Goal: Task Accomplishment & Management: Complete application form

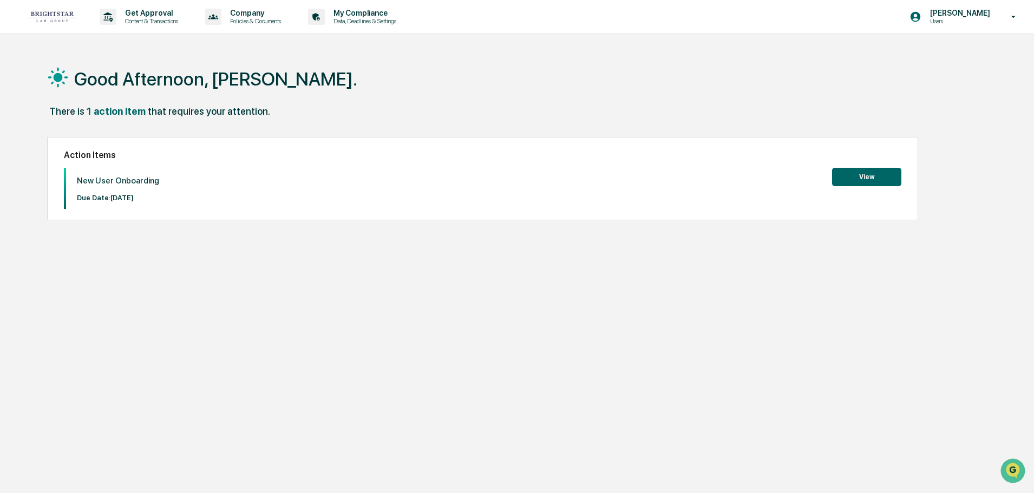
click at [867, 174] on button "View" at bounding box center [866, 177] width 69 height 18
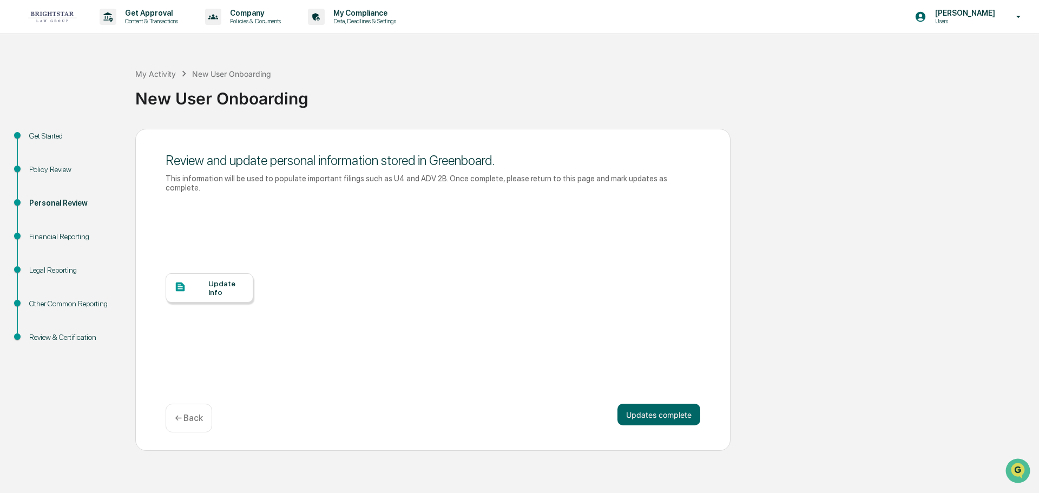
click at [75, 233] on div "Financial Reporting" at bounding box center [73, 236] width 89 height 11
click at [640, 404] on button "Updates complete" at bounding box center [659, 415] width 83 height 22
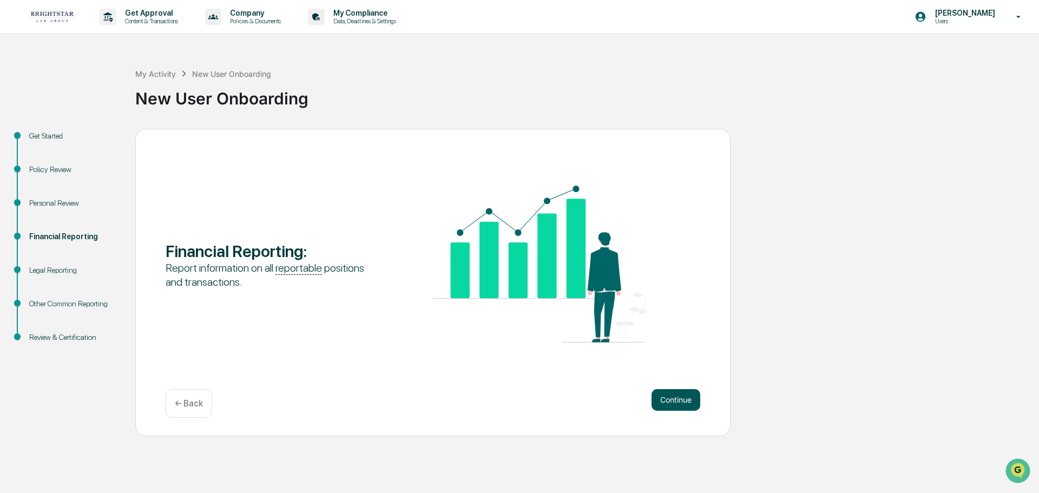
click at [675, 398] on button "Continue" at bounding box center [676, 400] width 49 height 22
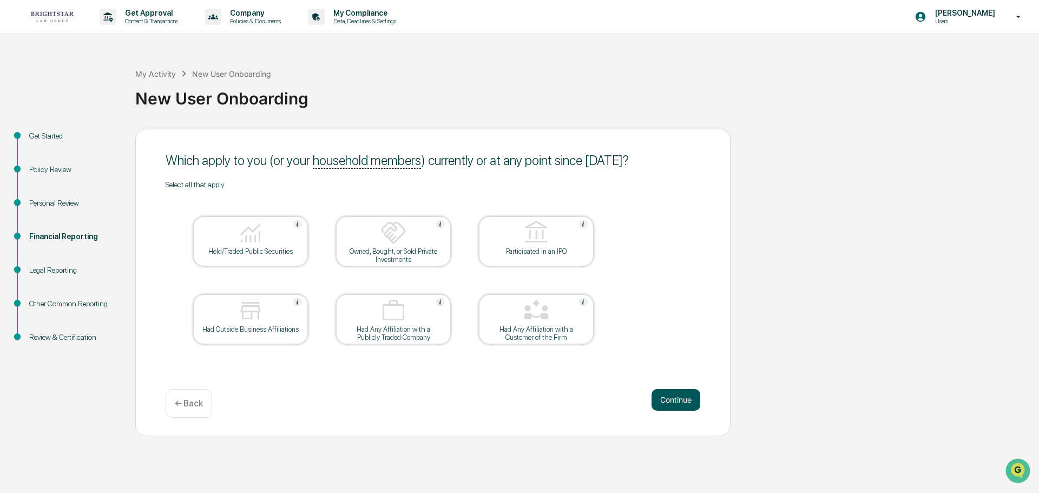
click at [669, 396] on button "Continue" at bounding box center [676, 400] width 49 height 22
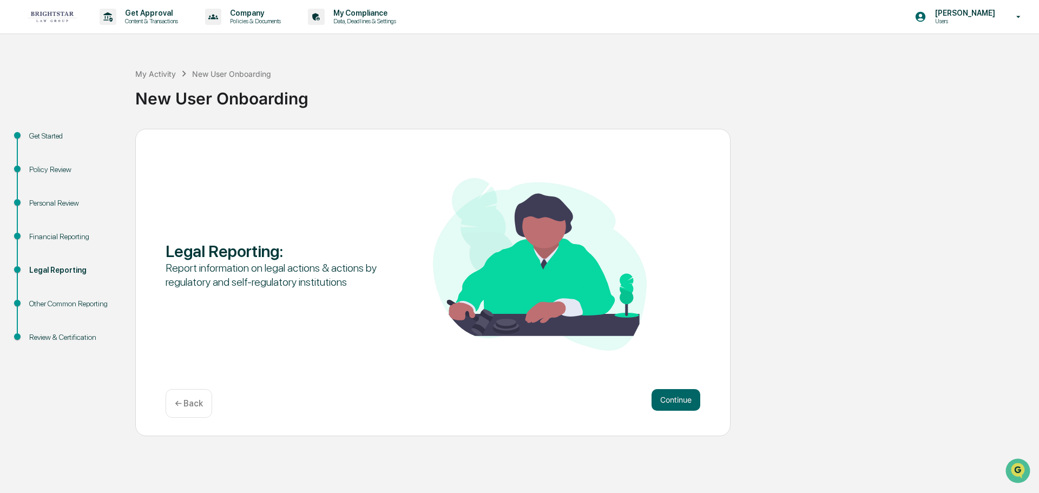
click at [187, 402] on p "← Back" at bounding box center [189, 403] width 28 height 10
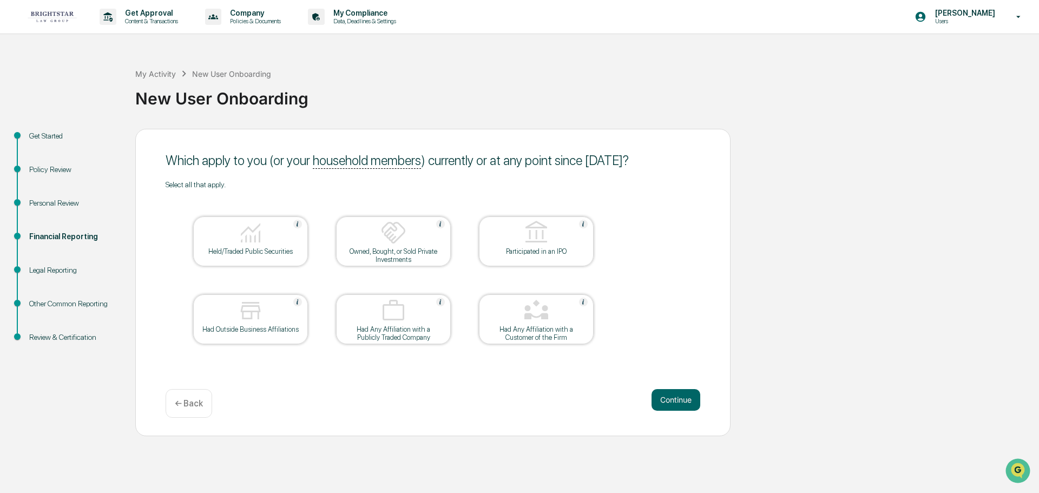
click at [256, 248] on div "Held/Traded Public Securities" at bounding box center [250, 251] width 97 height 8
click at [377, 250] on div "Owned, Bought, or Sold Private Investments" at bounding box center [393, 255] width 97 height 16
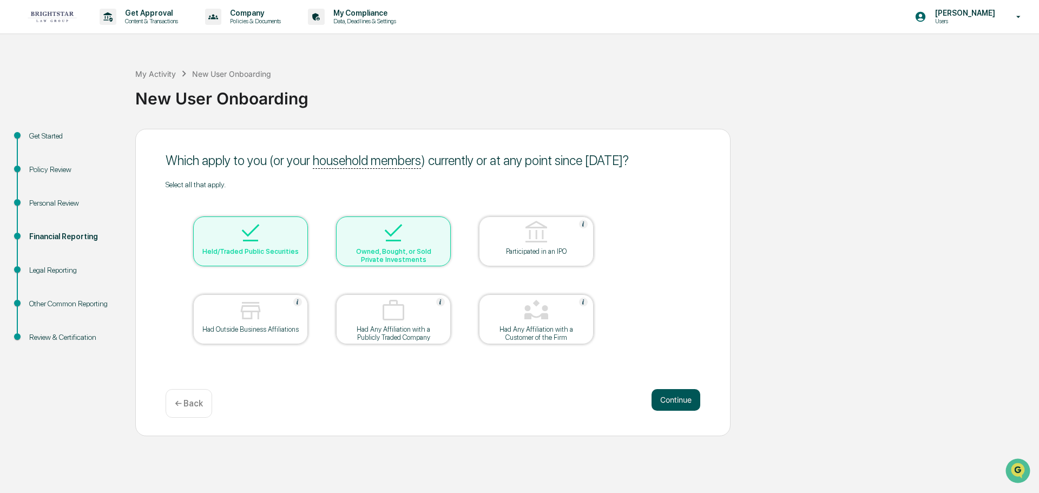
click at [660, 396] on button "Continue" at bounding box center [676, 400] width 49 height 22
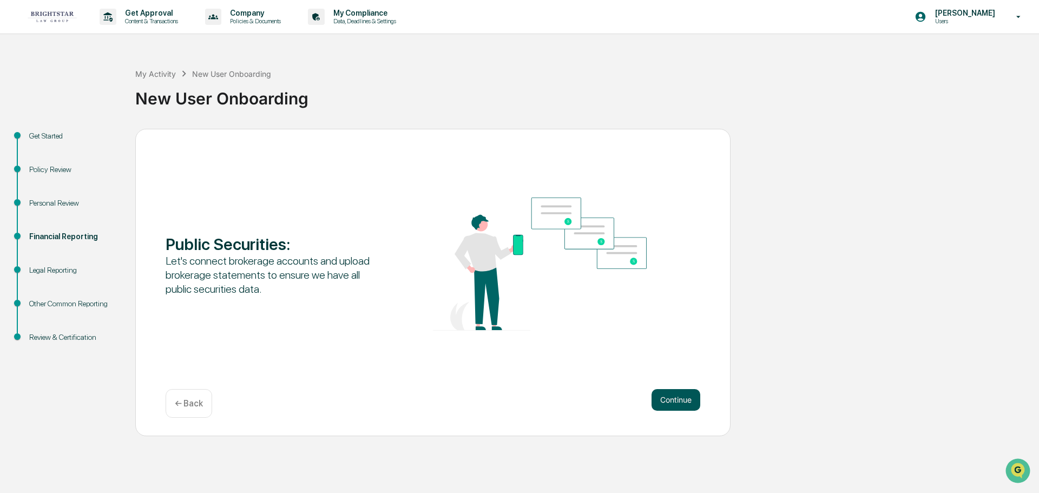
click at [661, 396] on button "Continue" at bounding box center [676, 400] width 49 height 22
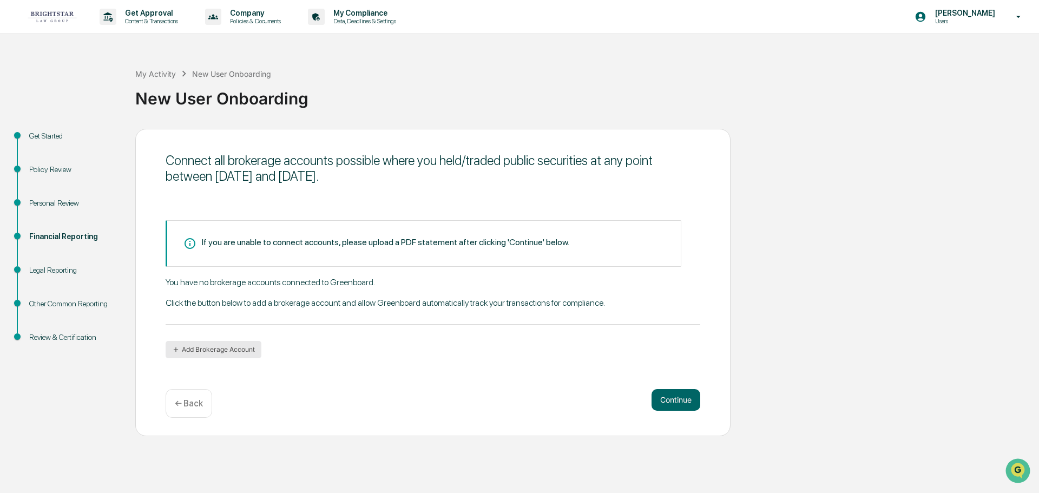
click at [236, 346] on button "Add Brokerage Account" at bounding box center [214, 349] width 96 height 17
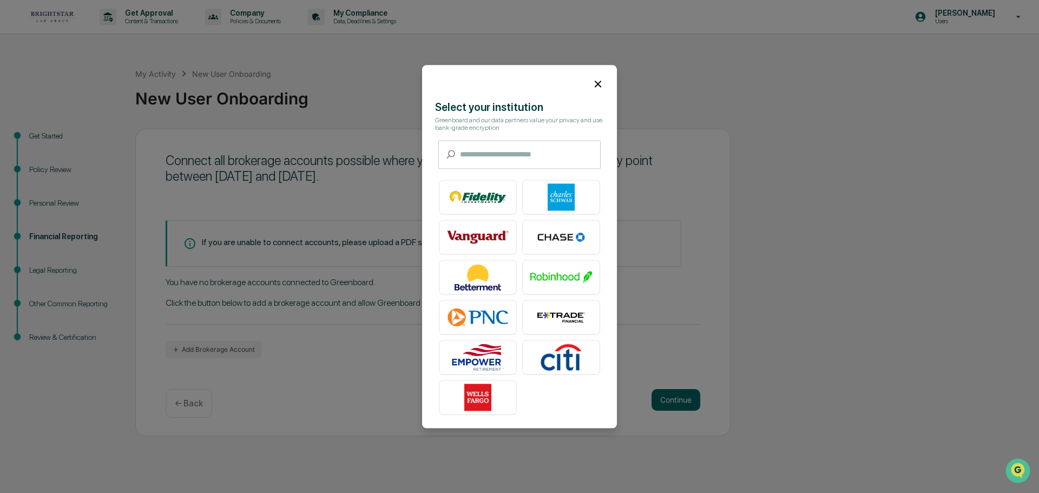
click at [458, 154] on div "​ ​" at bounding box center [520, 154] width 162 height 29
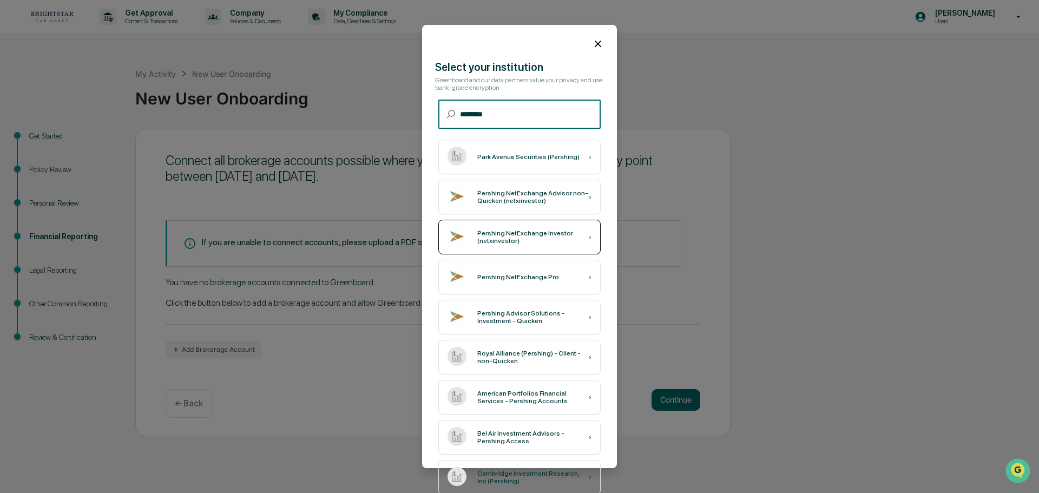
type input "********"
click at [506, 237] on div "Pershing NetExchange Investor (netxinvestor)" at bounding box center [534, 237] width 112 height 15
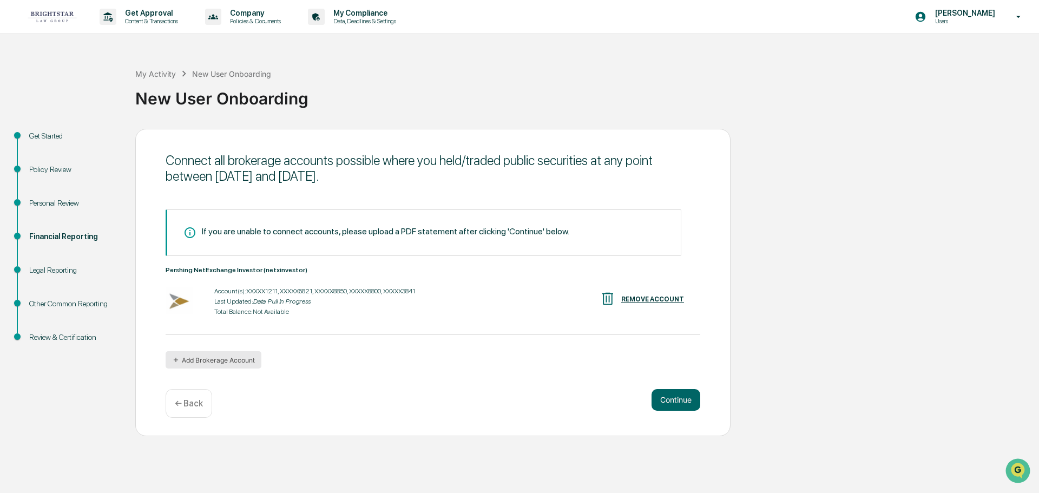
click at [227, 359] on button "Add Brokerage Account" at bounding box center [214, 359] width 96 height 17
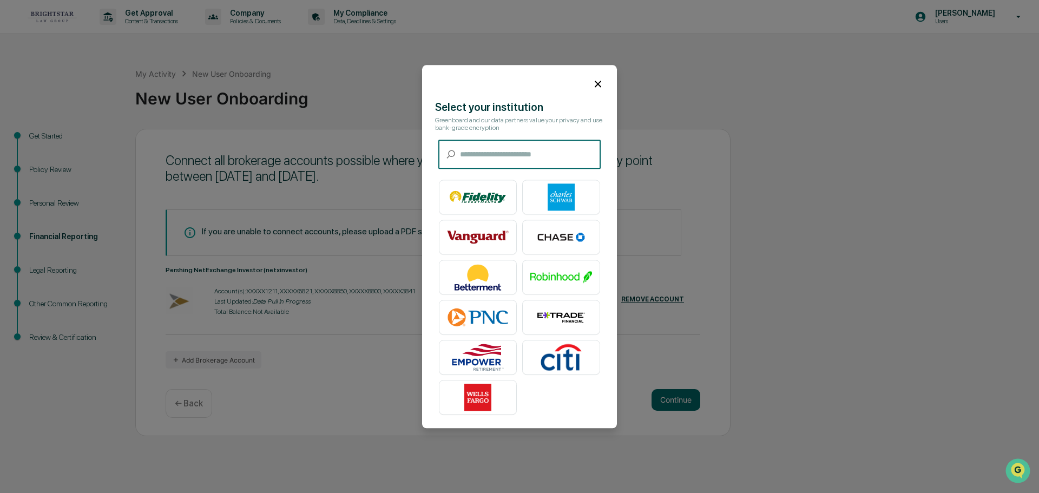
click at [461, 156] on input "text" at bounding box center [530, 154] width 141 height 29
click at [559, 358] on img at bounding box center [562, 357] width 62 height 27
click at [601, 84] on icon at bounding box center [598, 84] width 12 height 12
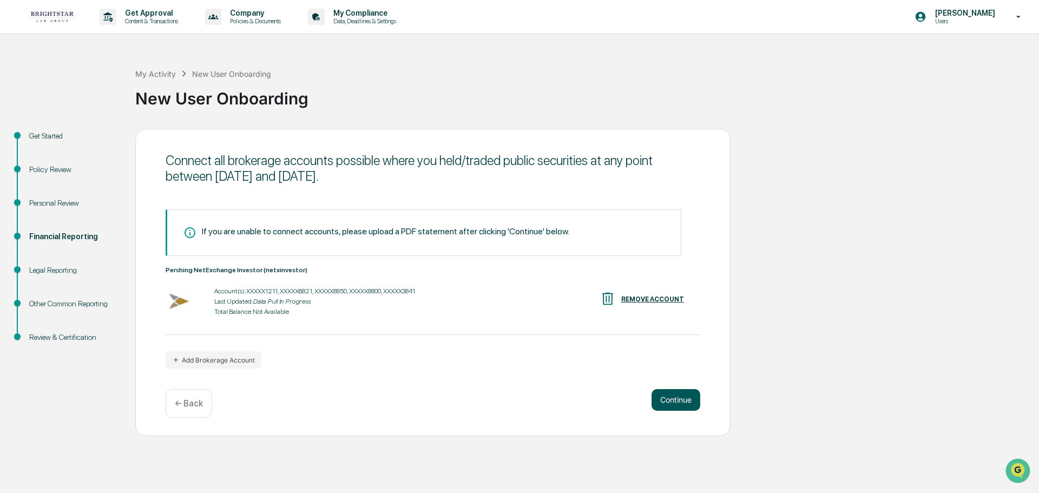
click at [677, 397] on button "Continue" at bounding box center [676, 400] width 49 height 22
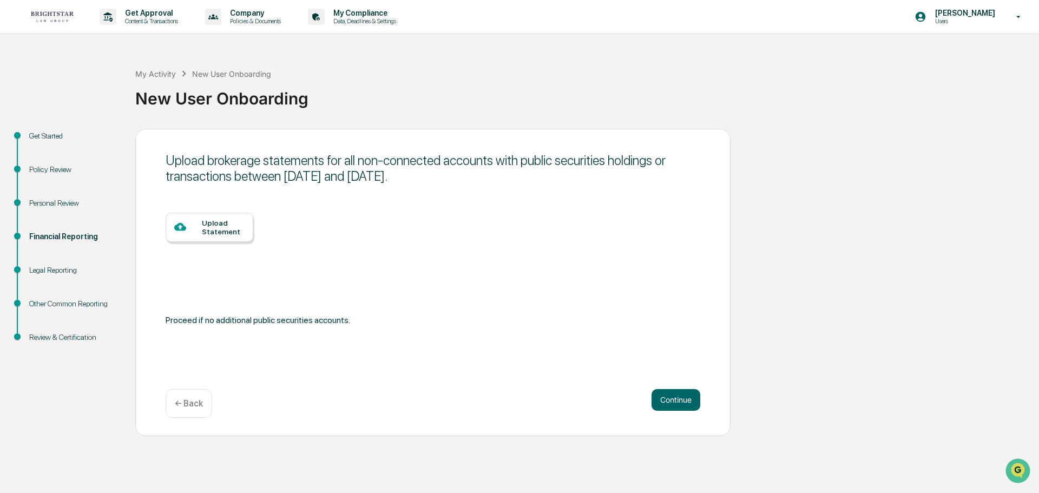
click at [222, 224] on div "Upload Statement" at bounding box center [223, 227] width 43 height 17
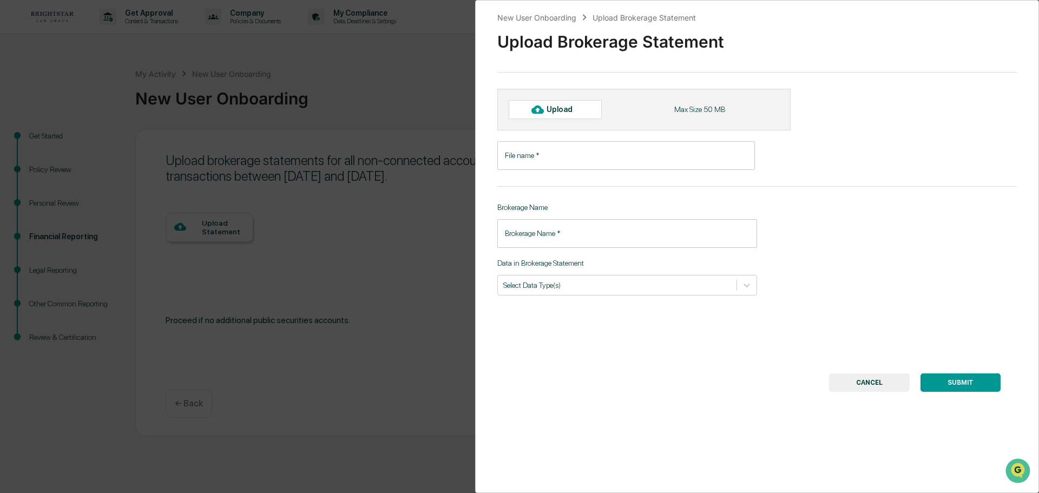
click at [564, 108] on div "Upload" at bounding box center [564, 109] width 35 height 9
type input "********"
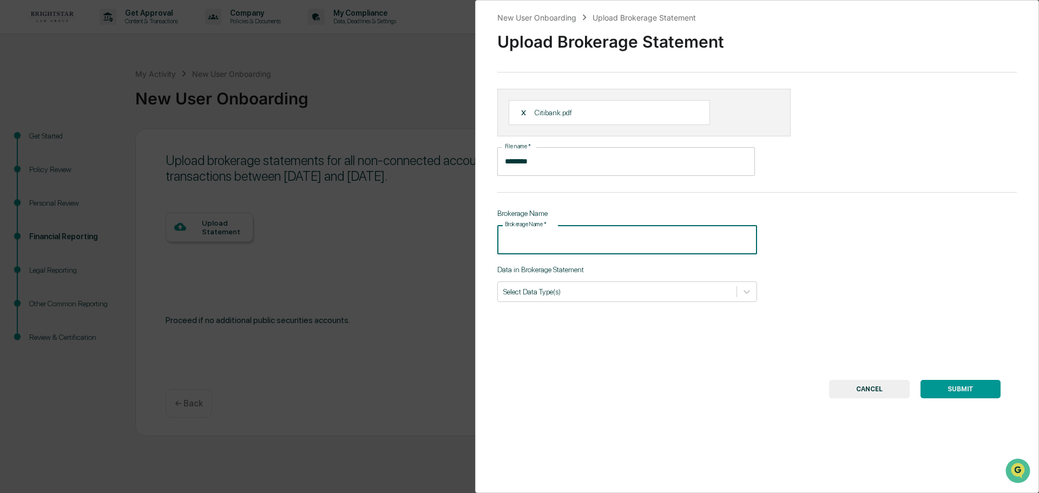
click at [506, 237] on input "Brokerage Name   *" at bounding box center [628, 239] width 260 height 29
type input "**********"
click at [742, 292] on icon at bounding box center [747, 291] width 11 height 11
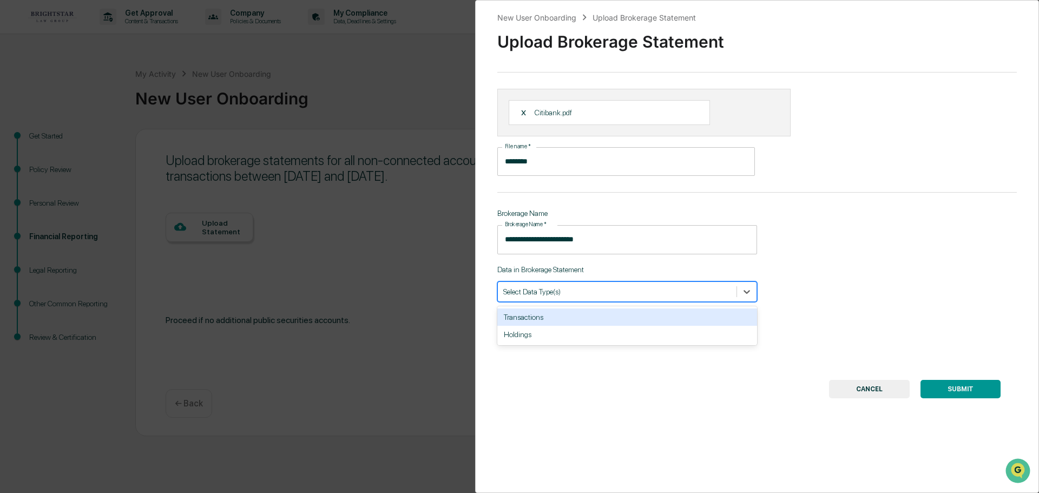
click at [554, 317] on div "Transactions" at bounding box center [628, 317] width 260 height 17
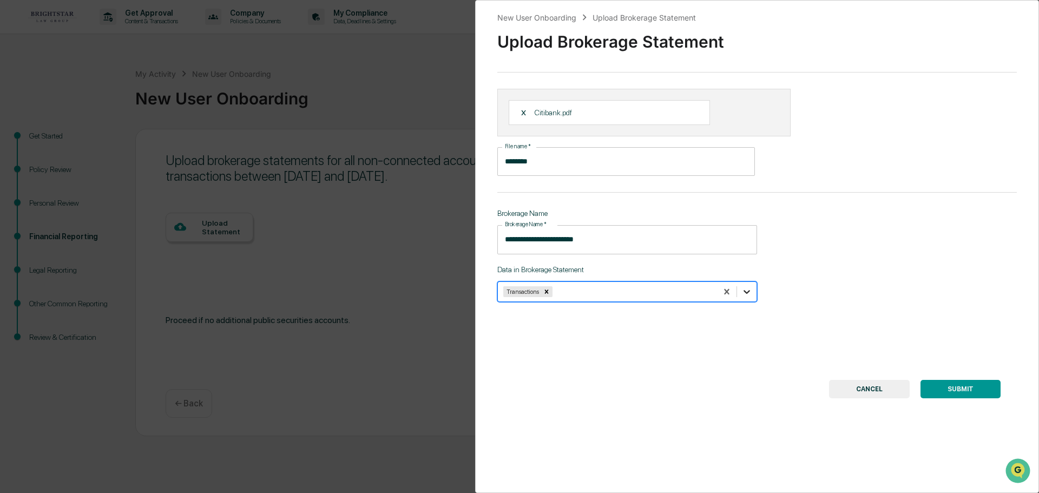
click at [750, 293] on div at bounding box center [746, 291] width 19 height 19
click at [747, 293] on icon at bounding box center [747, 291] width 11 height 11
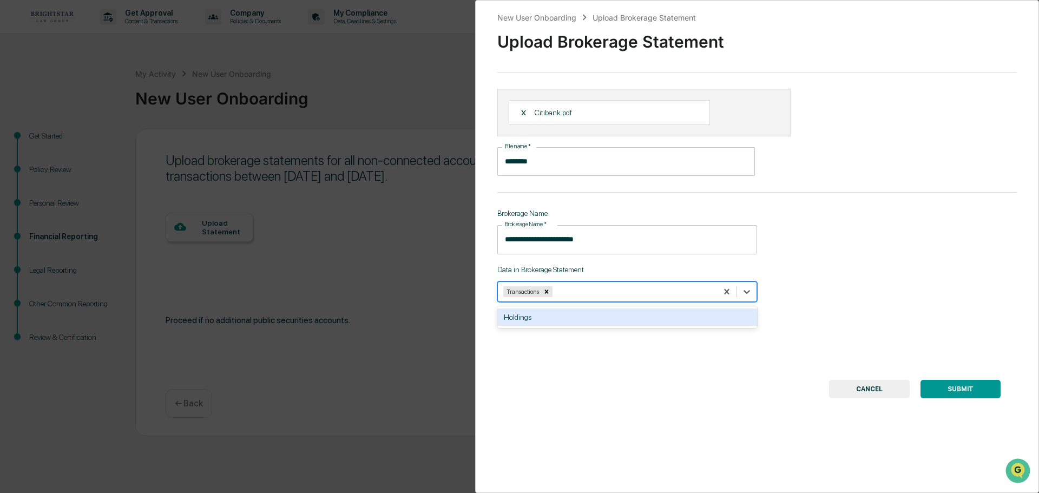
click at [562, 315] on div "Holdings" at bounding box center [628, 317] width 260 height 17
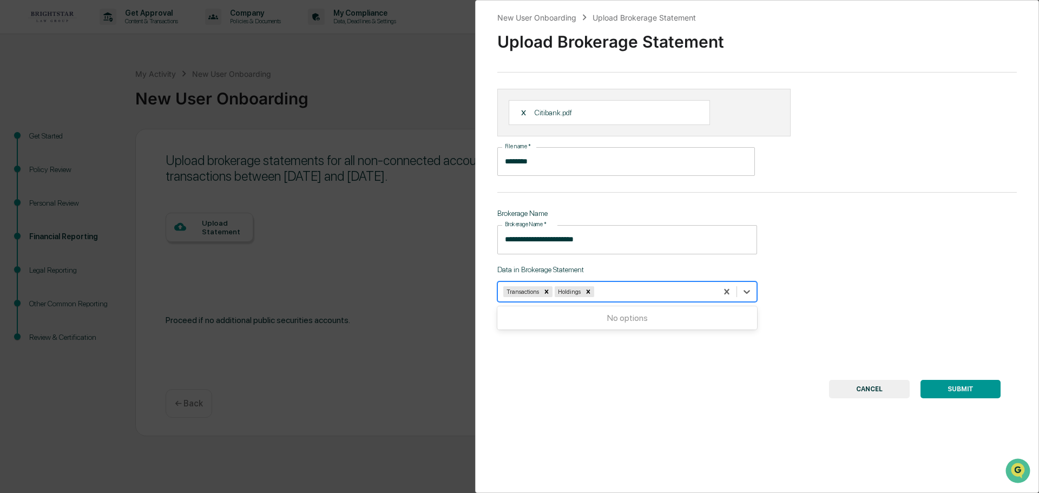
click at [952, 388] on button "SUBMIT" at bounding box center [961, 389] width 80 height 18
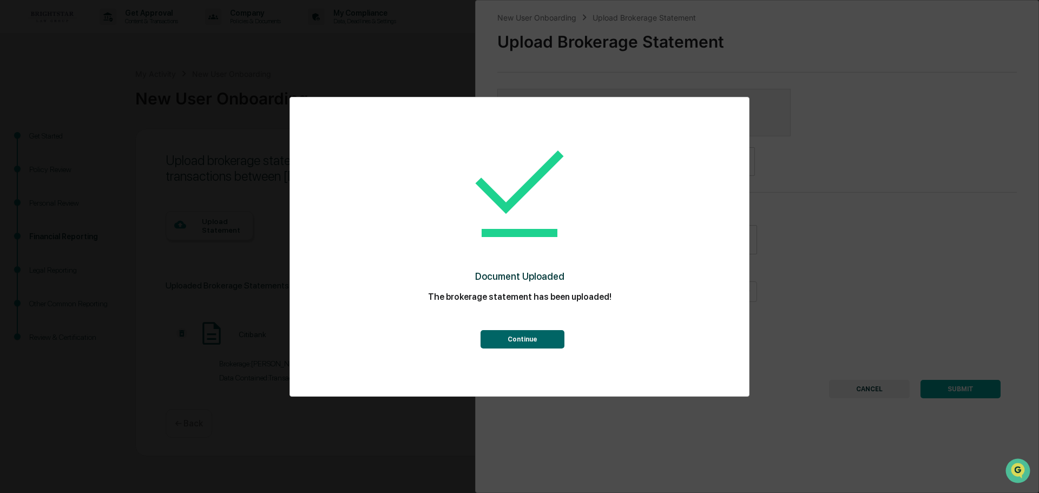
click at [521, 337] on button "Continue" at bounding box center [523, 339] width 84 height 18
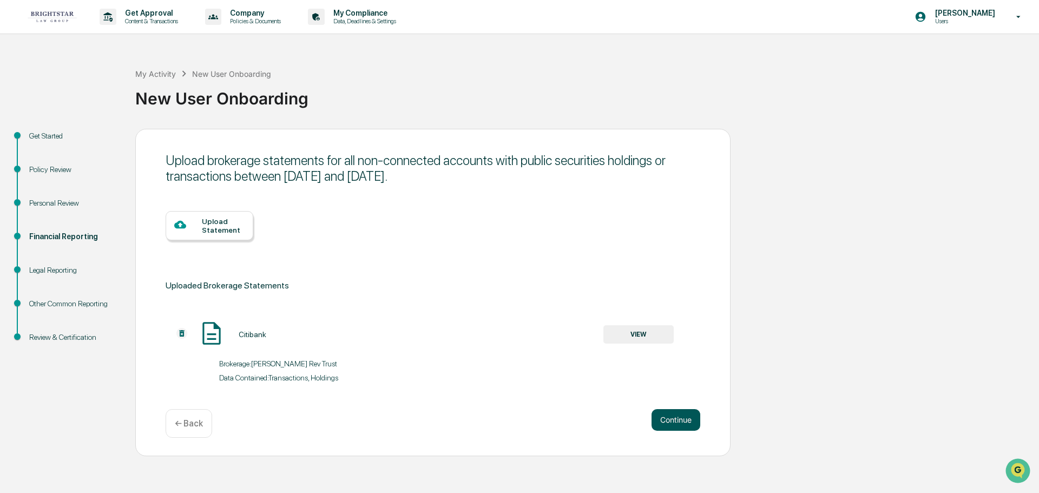
click at [673, 417] on button "Continue" at bounding box center [676, 420] width 49 height 22
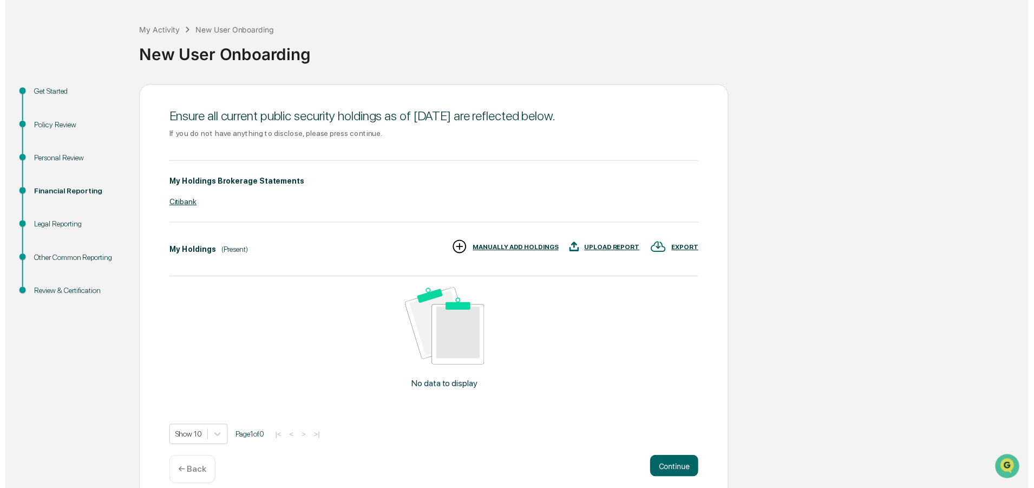
scroll to position [50, 0]
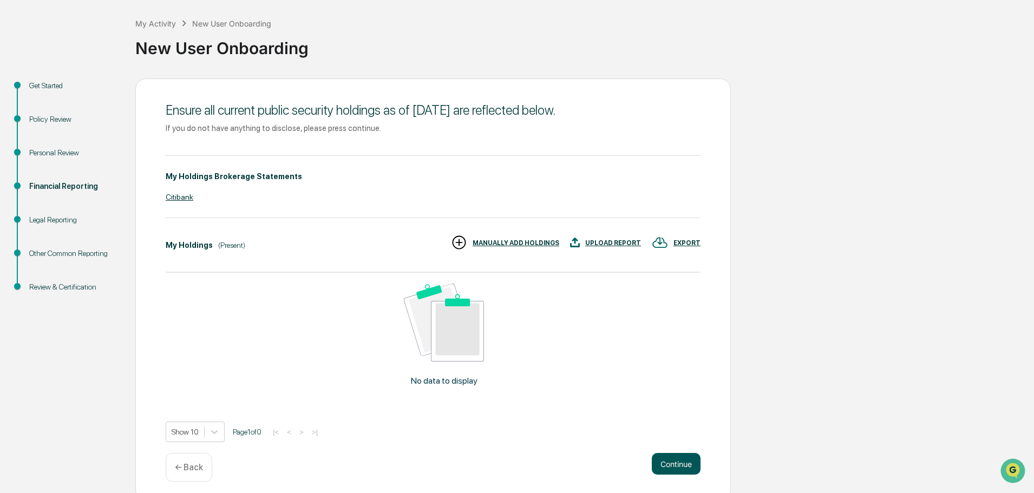
click at [675, 466] on button "Continue" at bounding box center [676, 464] width 49 height 22
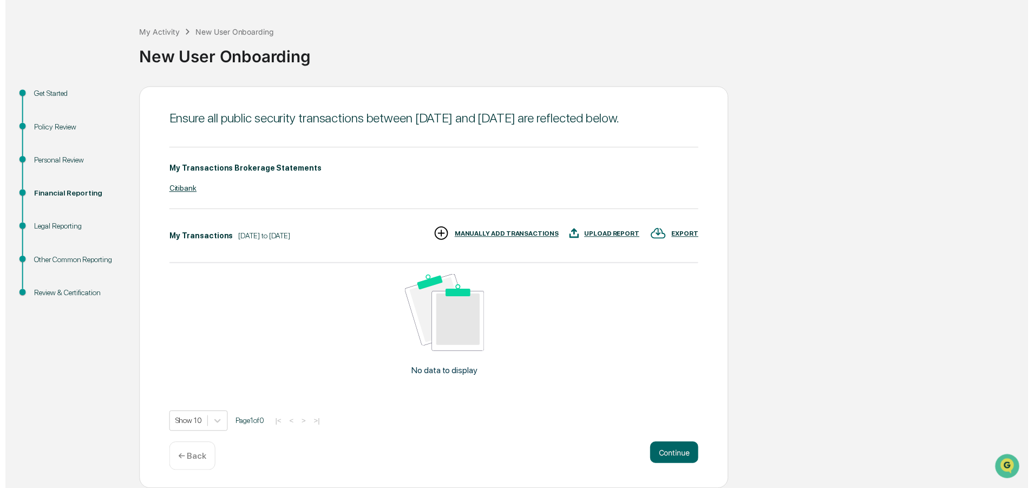
scroll to position [57, 0]
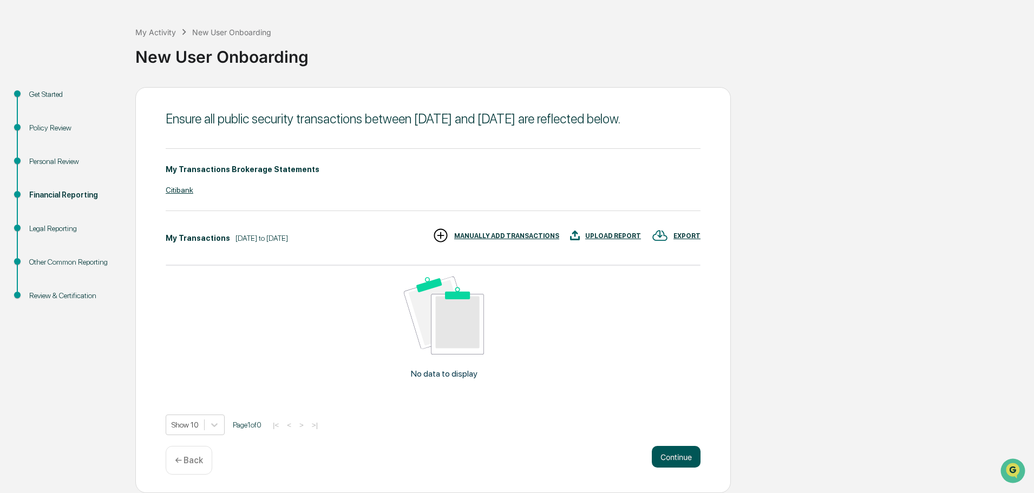
click at [685, 455] on button "Continue" at bounding box center [676, 457] width 49 height 22
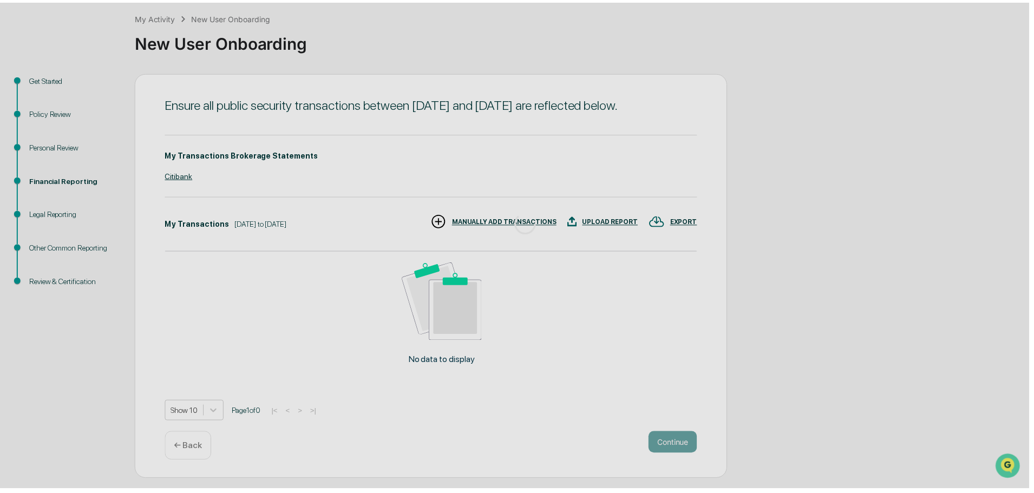
scroll to position [0, 0]
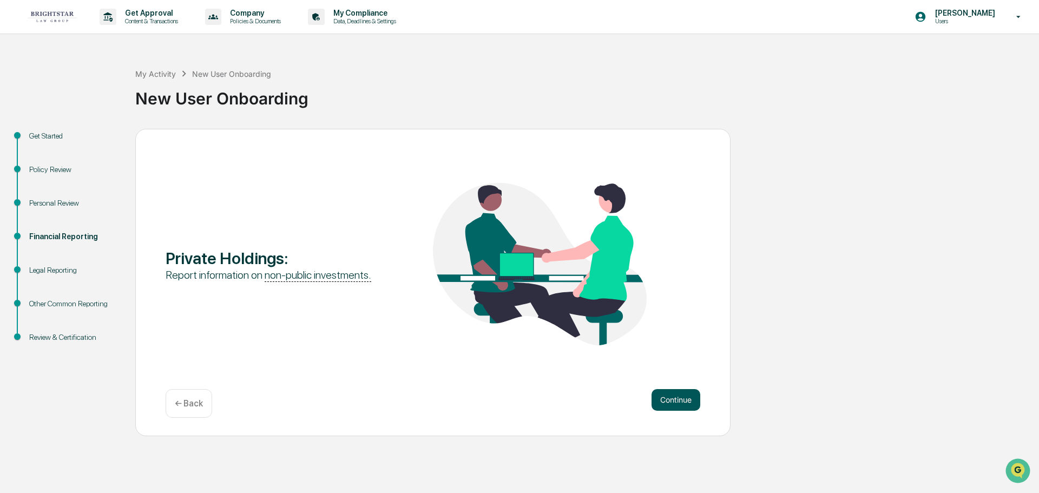
click at [677, 397] on button "Continue" at bounding box center [676, 400] width 49 height 22
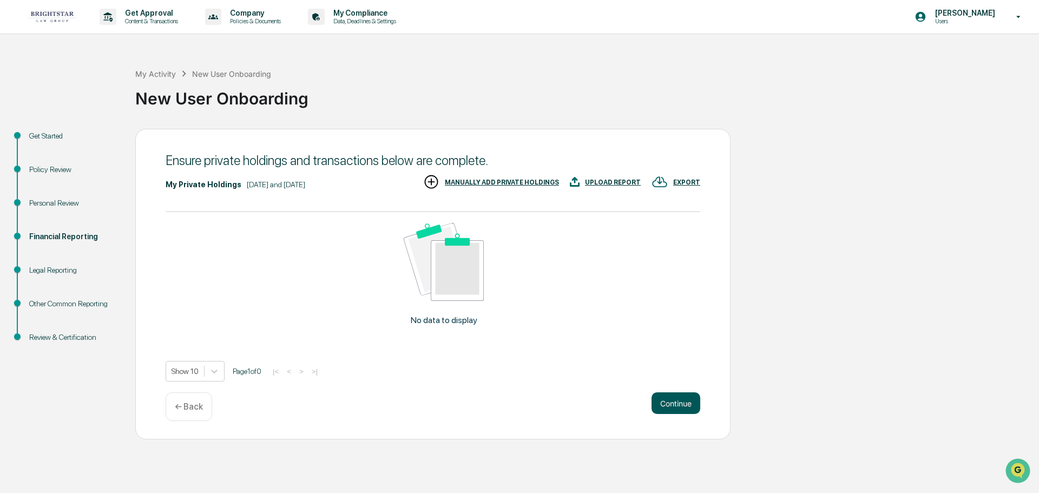
click at [675, 400] on button "Continue" at bounding box center [676, 404] width 49 height 22
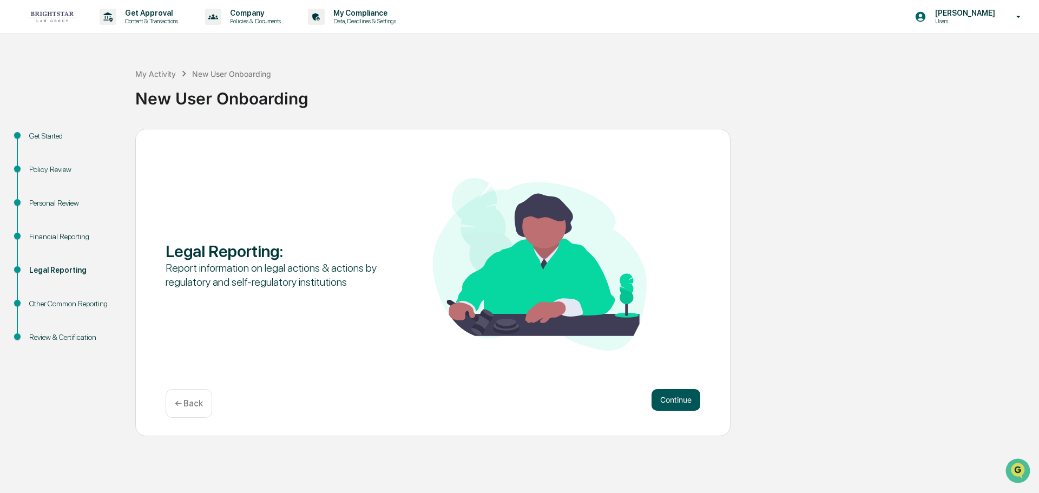
click at [674, 397] on button "Continue" at bounding box center [676, 400] width 49 height 22
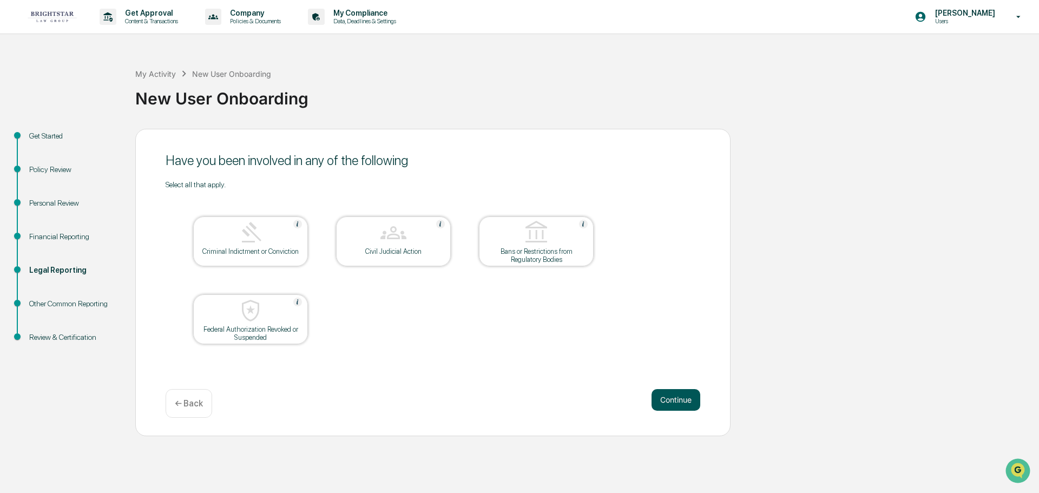
click at [677, 400] on button "Continue" at bounding box center [676, 400] width 49 height 22
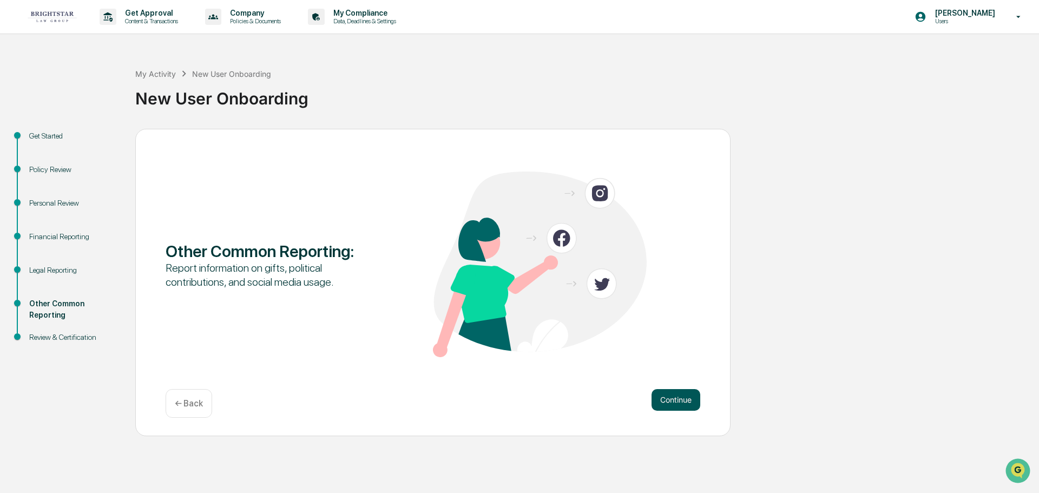
click at [672, 397] on button "Continue" at bounding box center [676, 400] width 49 height 22
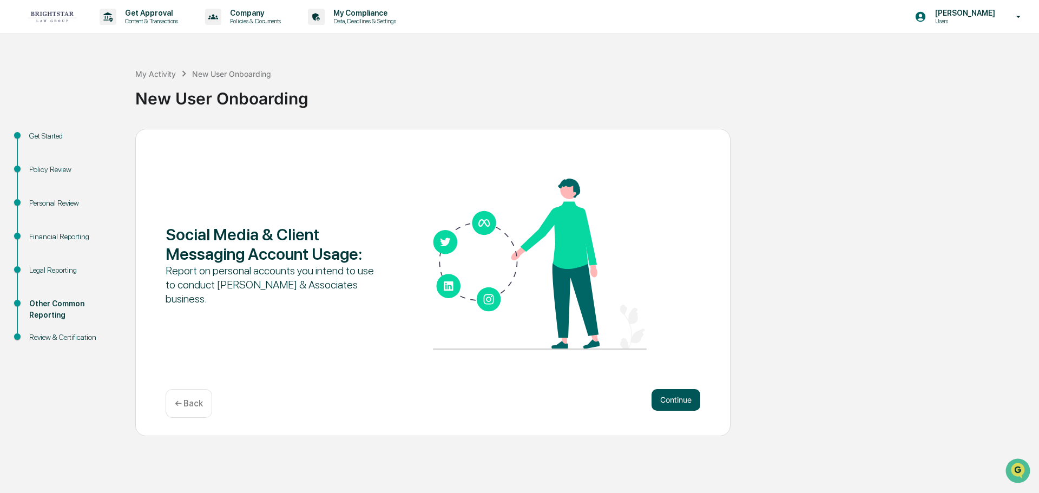
click at [676, 397] on button "Continue" at bounding box center [676, 400] width 49 height 22
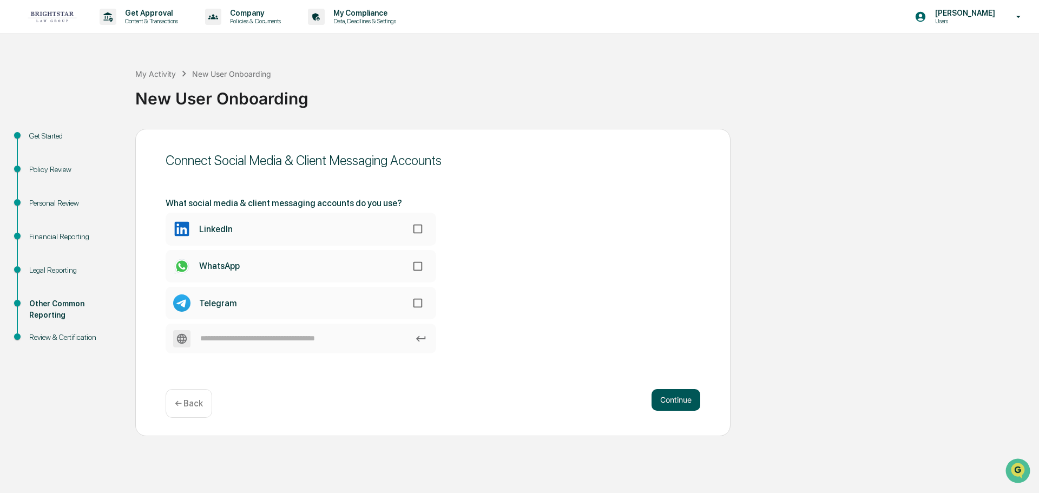
click at [676, 397] on button "Continue" at bounding box center [676, 400] width 49 height 22
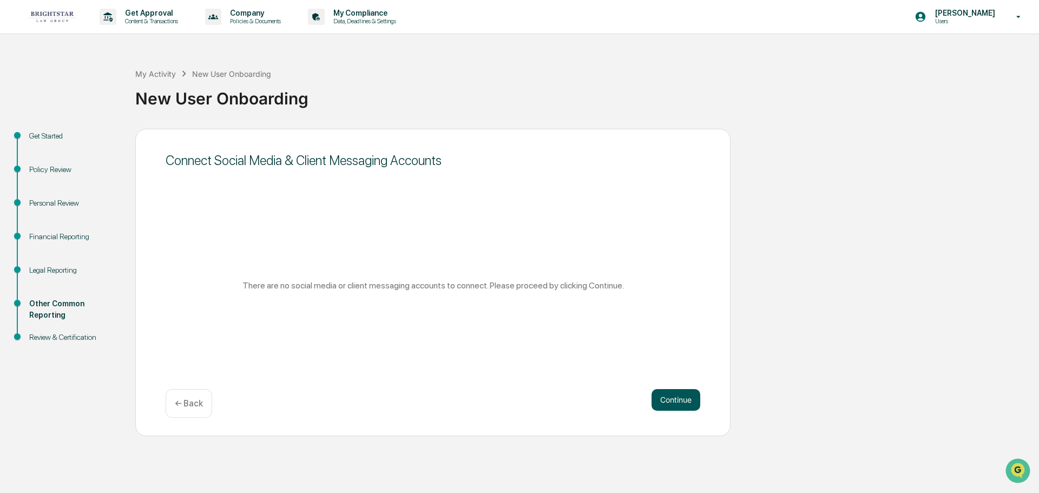
click at [676, 397] on button "Continue" at bounding box center [676, 400] width 49 height 22
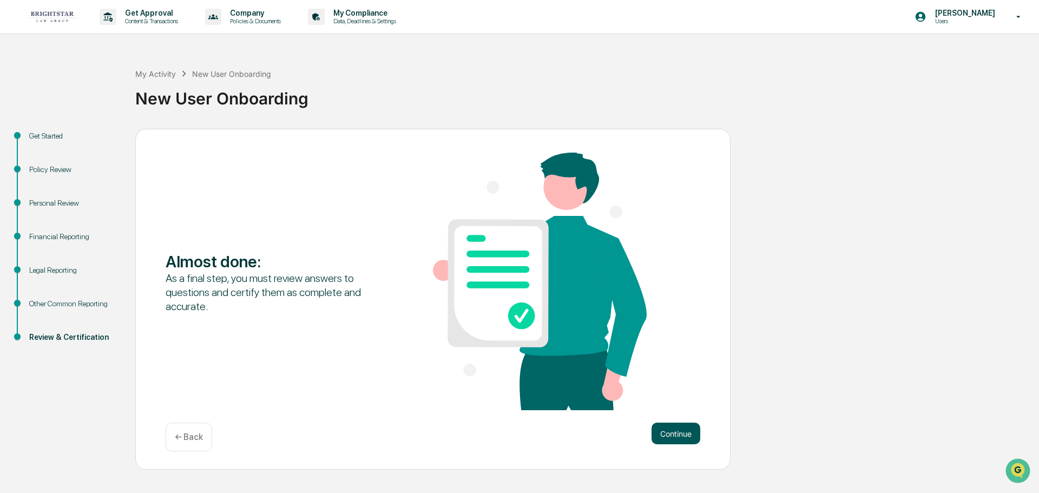
click at [678, 431] on button "Continue" at bounding box center [676, 434] width 49 height 22
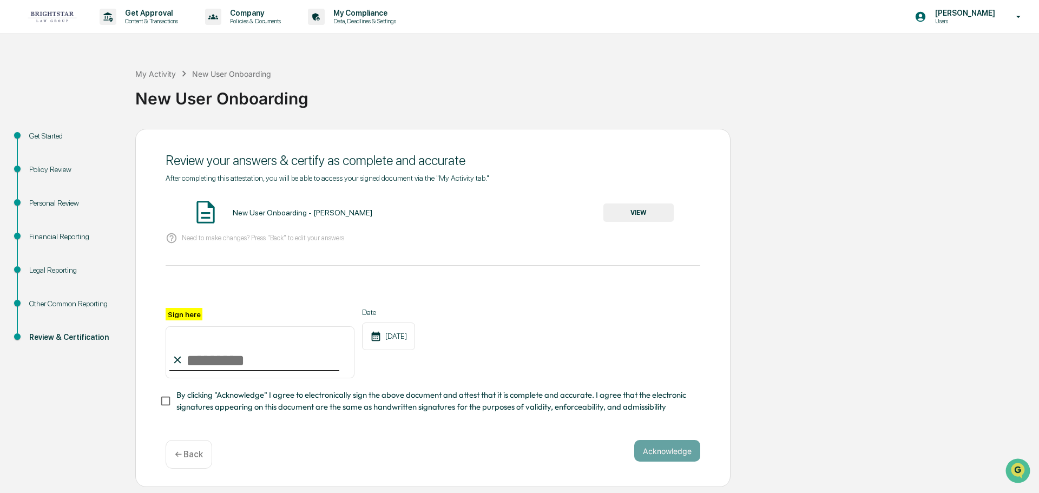
click at [637, 210] on button "VIEW" at bounding box center [639, 213] width 70 height 18
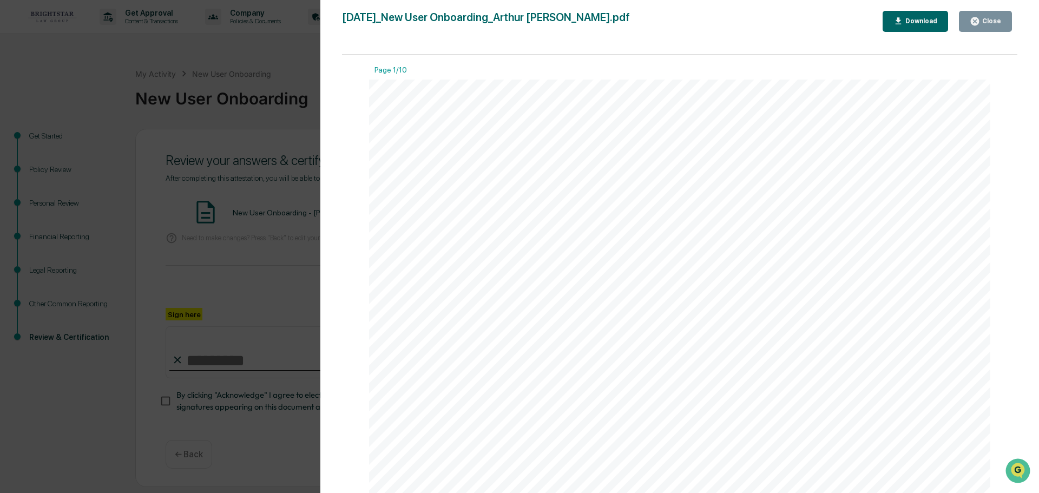
click at [995, 18] on div "Close" at bounding box center [990, 21] width 21 height 8
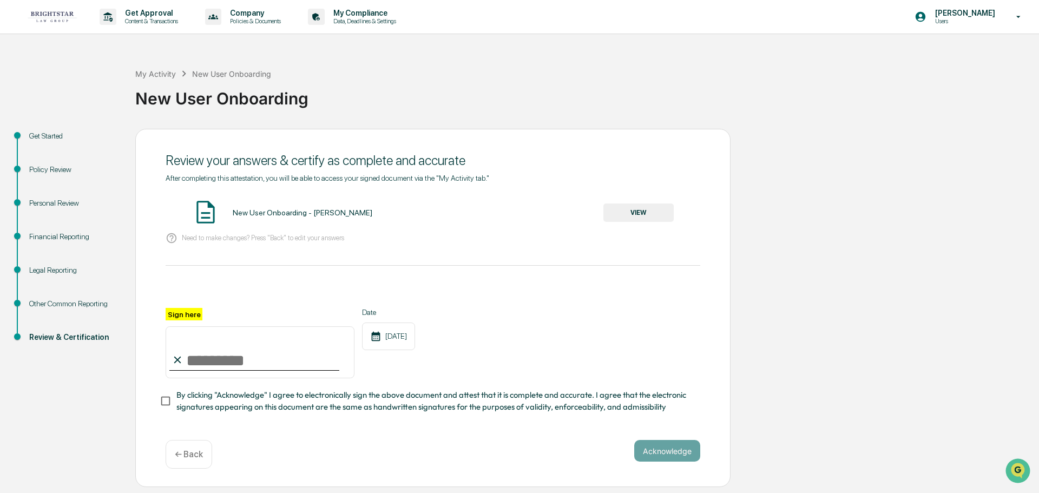
click at [190, 361] on input "Sign here" at bounding box center [260, 352] width 189 height 52
type input "**********"
drag, startPoint x: 607, startPoint y: 468, endPoint x: 656, endPoint y: 453, distance: 50.5
click at [656, 453] on div "Acknowledge ← Back" at bounding box center [433, 454] width 535 height 29
click at [655, 454] on button "Acknowledge" at bounding box center [668, 451] width 66 height 22
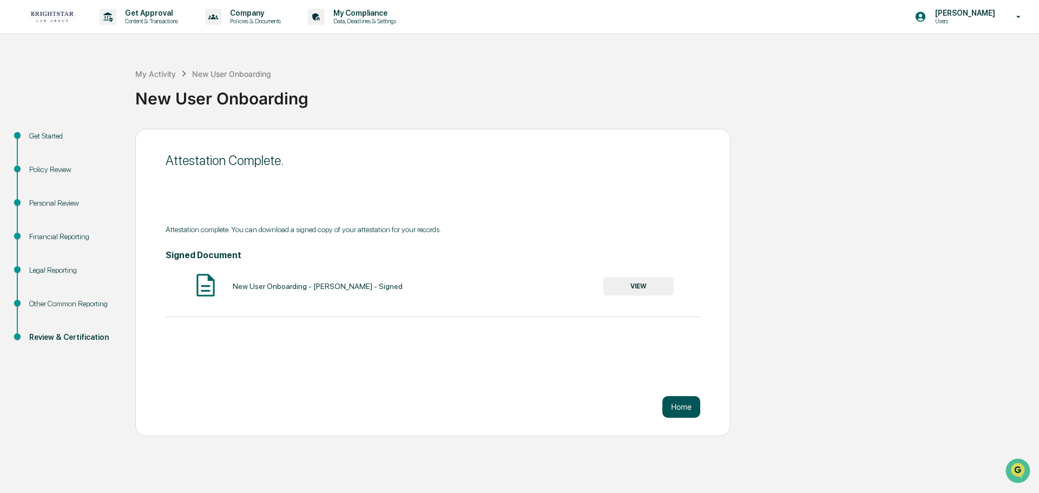
click at [677, 409] on button "Home" at bounding box center [682, 407] width 38 height 22
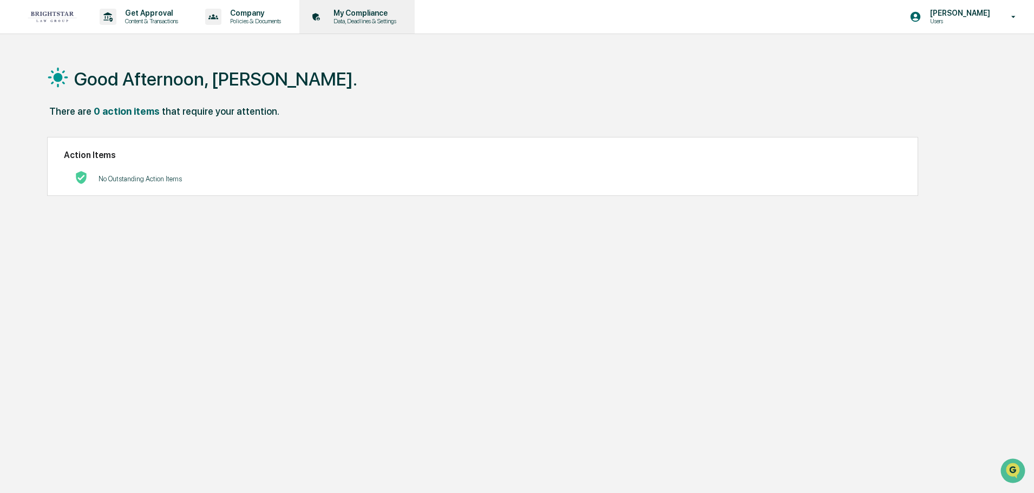
click at [369, 13] on p "My Compliance" at bounding box center [363, 13] width 77 height 9
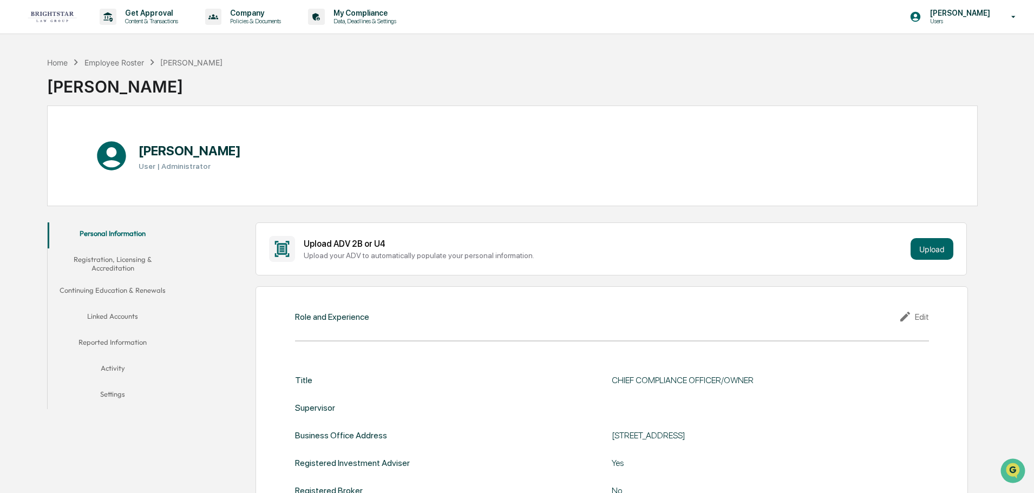
click at [128, 260] on button "Registration, Licensing & Accreditation" at bounding box center [113, 263] width 130 height 31
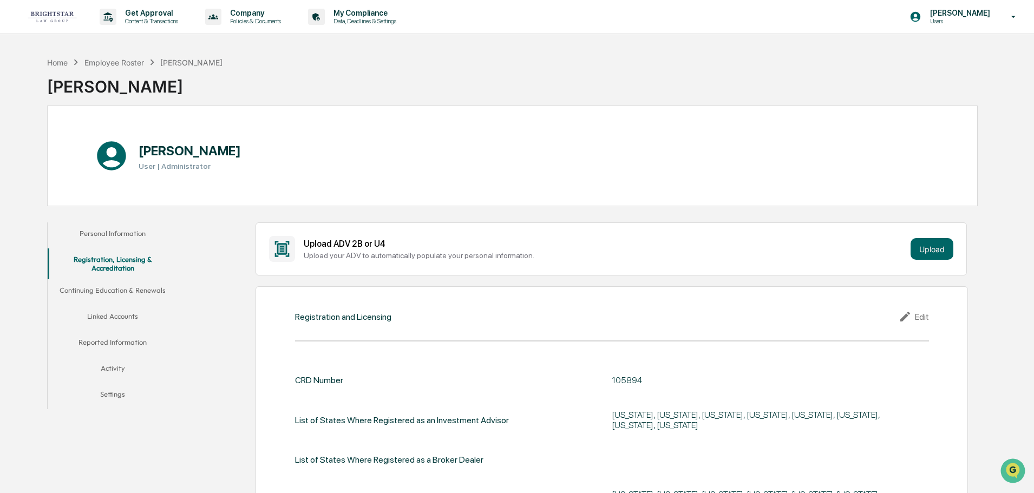
click at [132, 291] on button "Continuing Education & Renewals" at bounding box center [113, 292] width 130 height 26
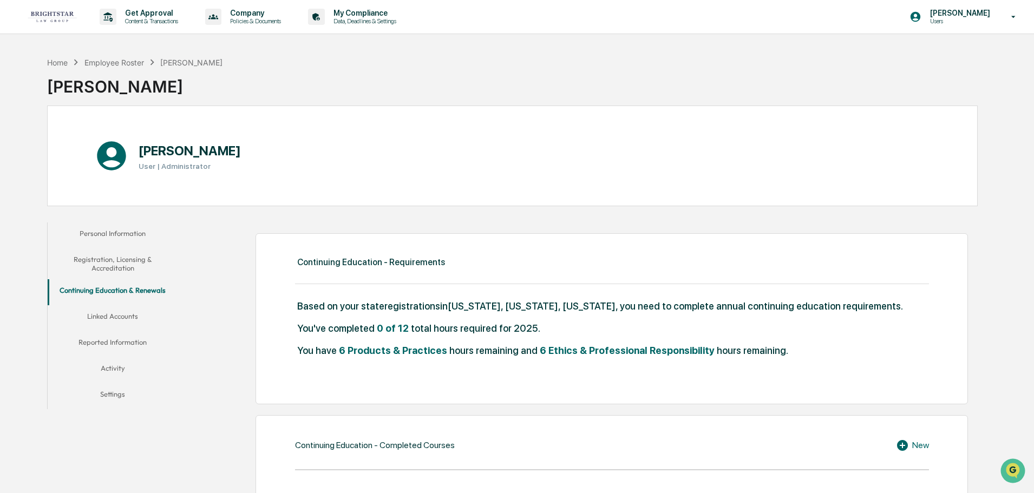
click at [121, 316] on button "Linked Accounts" at bounding box center [113, 318] width 130 height 26
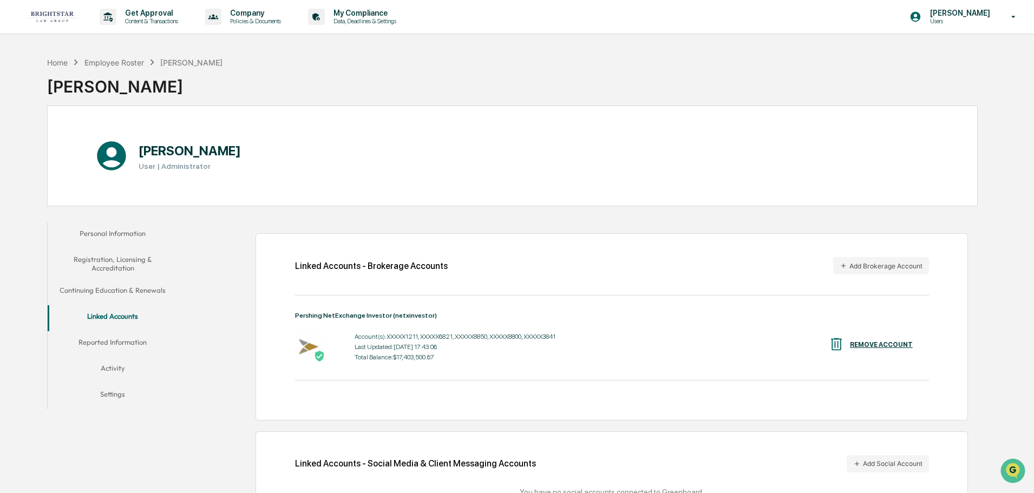
click at [110, 340] on button "Reported Information" at bounding box center [113, 344] width 130 height 26
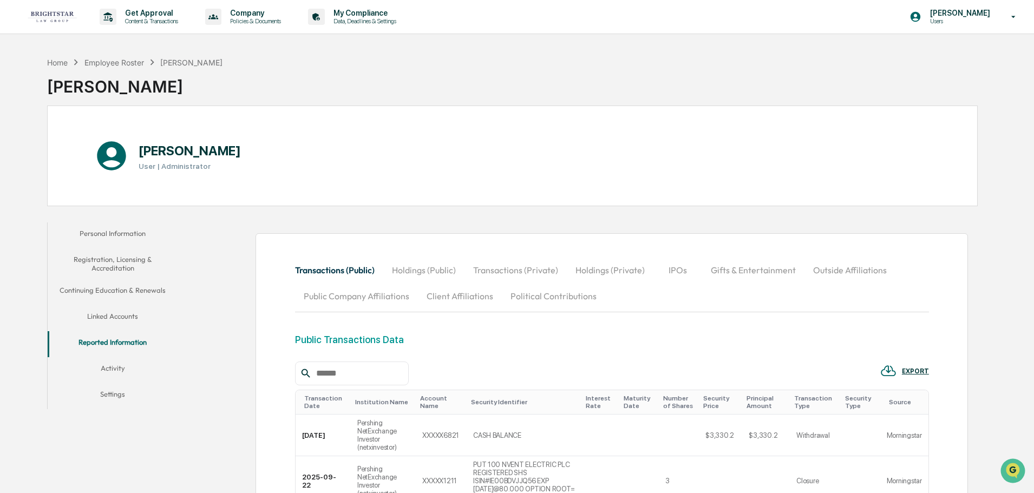
click at [115, 368] on button "Activity" at bounding box center [113, 370] width 130 height 26
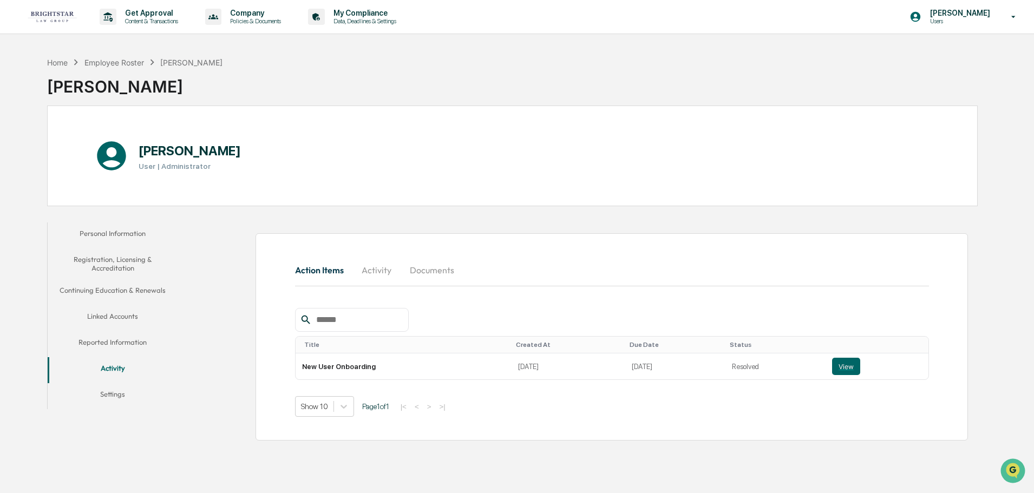
click at [104, 315] on button "Linked Accounts" at bounding box center [113, 318] width 130 height 26
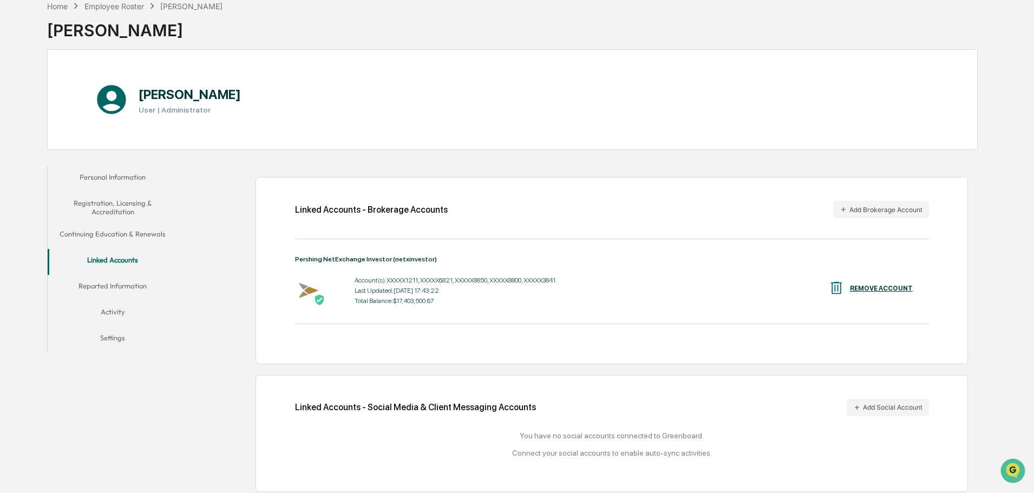
scroll to position [61, 0]
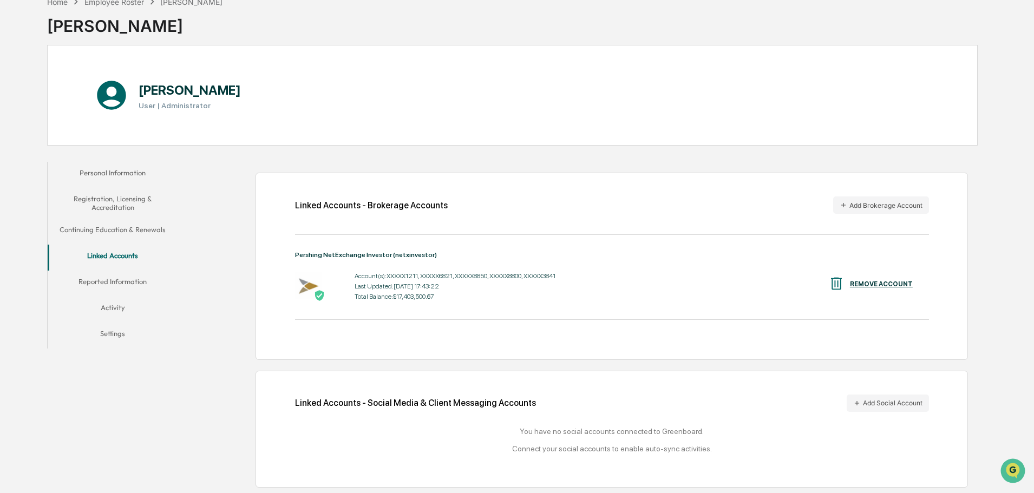
click at [109, 277] on button "Reported Information" at bounding box center [113, 284] width 130 height 26
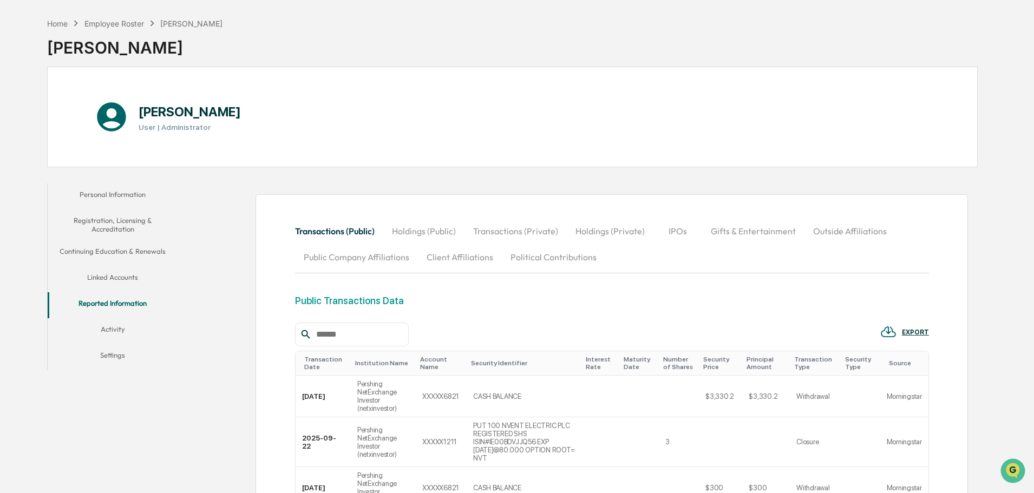
scroll to position [57, 0]
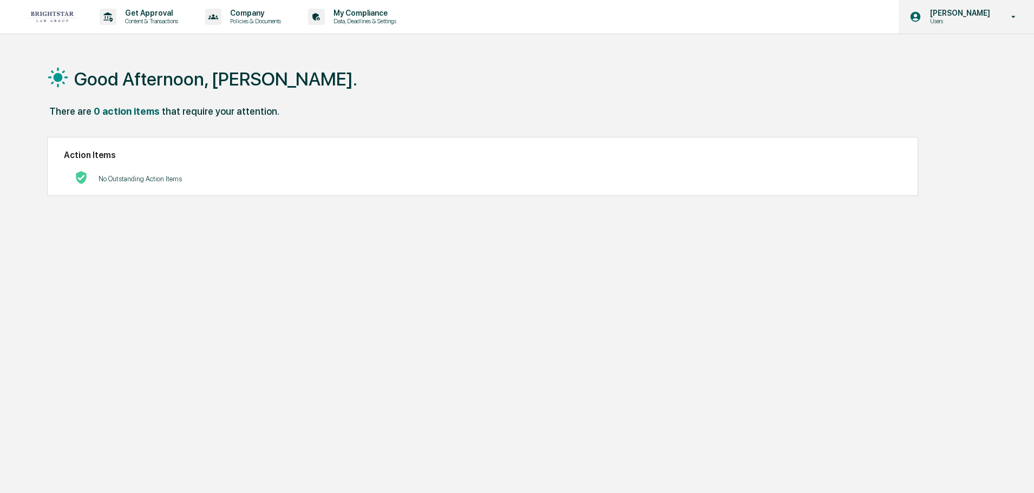
click at [1013, 16] on icon at bounding box center [1014, 17] width 4 height 2
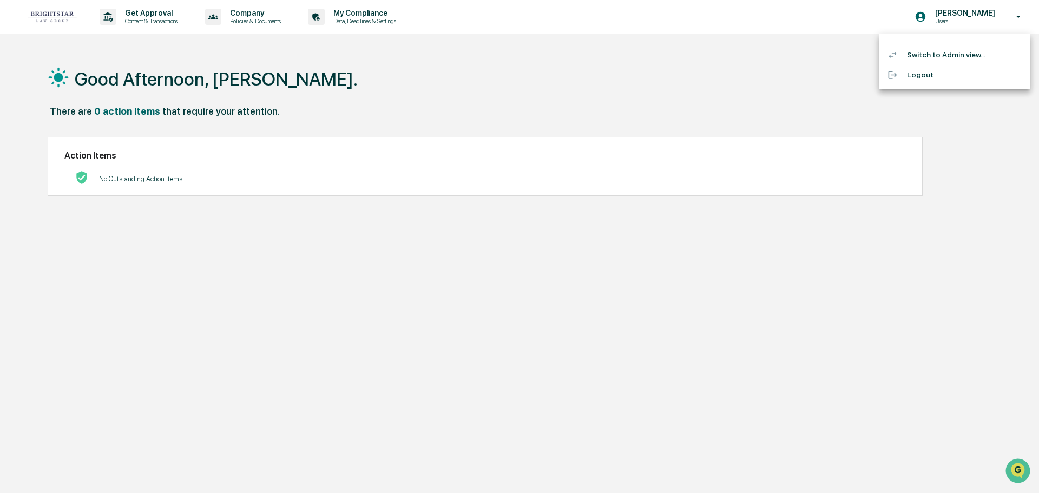
click at [910, 73] on li "Logout" at bounding box center [955, 75] width 152 height 20
